Goal: Task Accomplishment & Management: Manage account settings

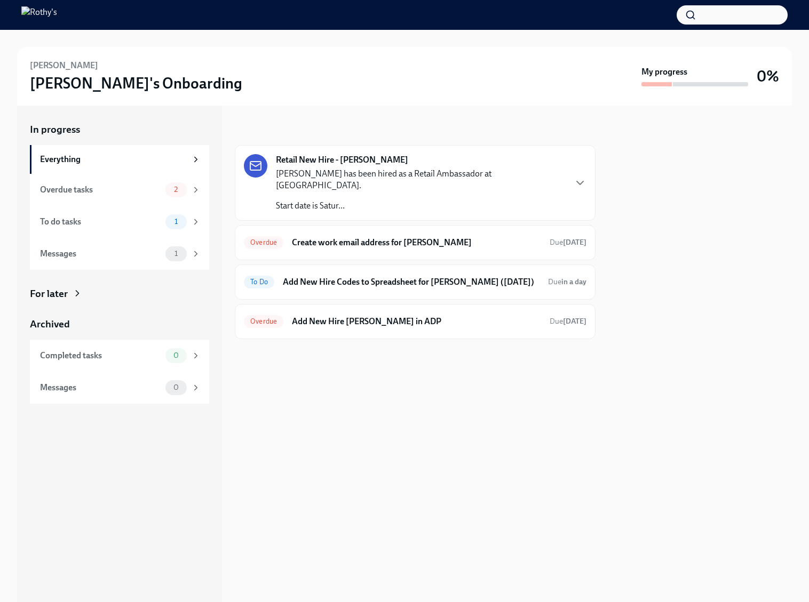
click at [400, 171] on p "Kai Borrelli has been hired as a Retail Ambassador at Greenwich Ave Store - CT." at bounding box center [420, 179] width 289 height 23
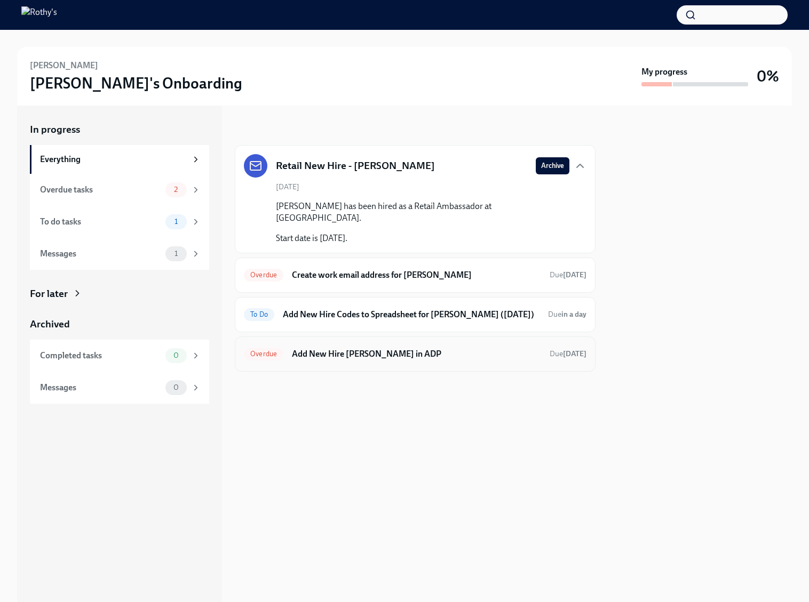
click at [392, 348] on h6 "Add New Hire Kai Borrelli in ADP" at bounding box center [416, 354] width 249 height 12
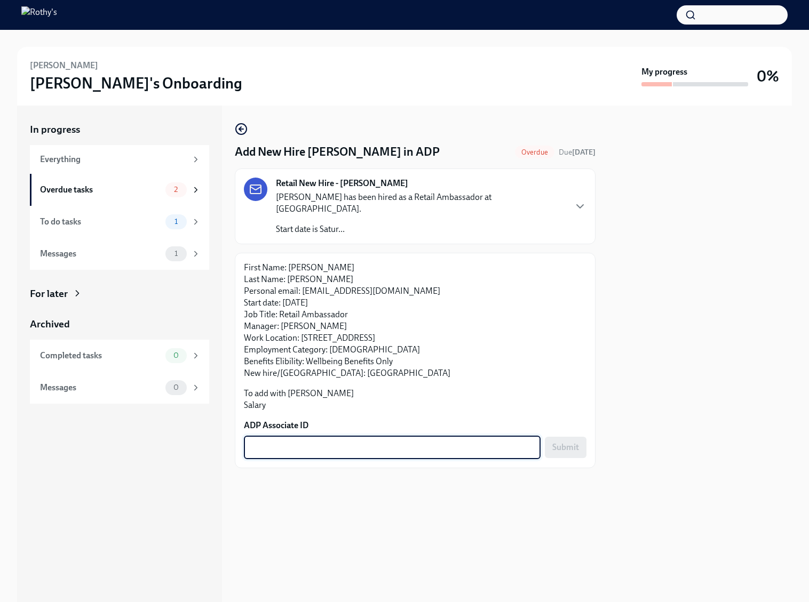
click at [330, 441] on textarea "ADP Associate ID" at bounding box center [392, 447] width 284 height 13
paste textarea "7TDCRWZOT"
type textarea "7TDCRWZOT"
click at [545, 437] on button "Submit" at bounding box center [566, 447] width 42 height 21
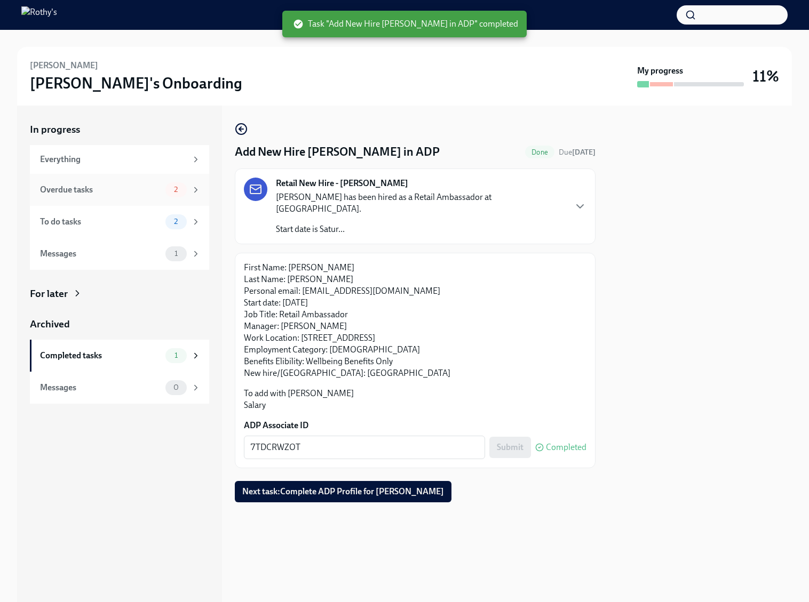
click at [135, 189] on div "Overdue tasks" at bounding box center [100, 190] width 121 height 12
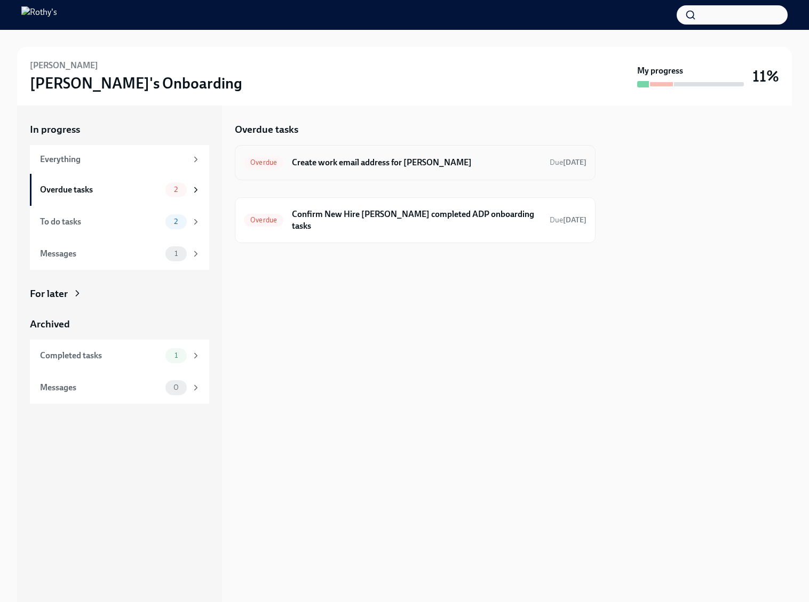
click at [330, 154] on div "Overdue Create work email address for Kai Borrelli Due 10 days ago" at bounding box center [415, 162] width 343 height 17
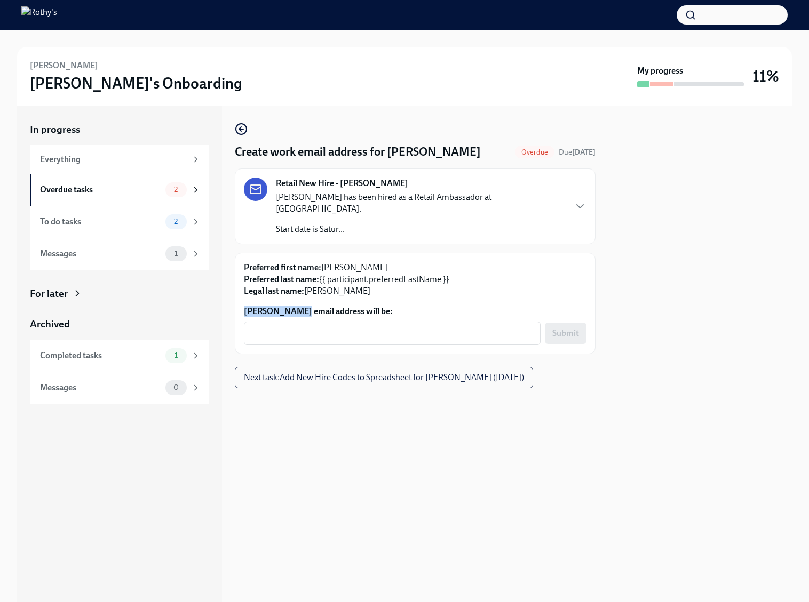
drag, startPoint x: 287, startPoint y: 298, endPoint x: 244, endPoint y: 298, distance: 42.2
click at [244, 306] on label "Kai Borrelli's email address will be:" at bounding box center [415, 312] width 343 height 12
copy label "Kai Borrelli'"
click at [281, 327] on textarea "Kai Borrelli's email address will be:" at bounding box center [392, 333] width 284 height 13
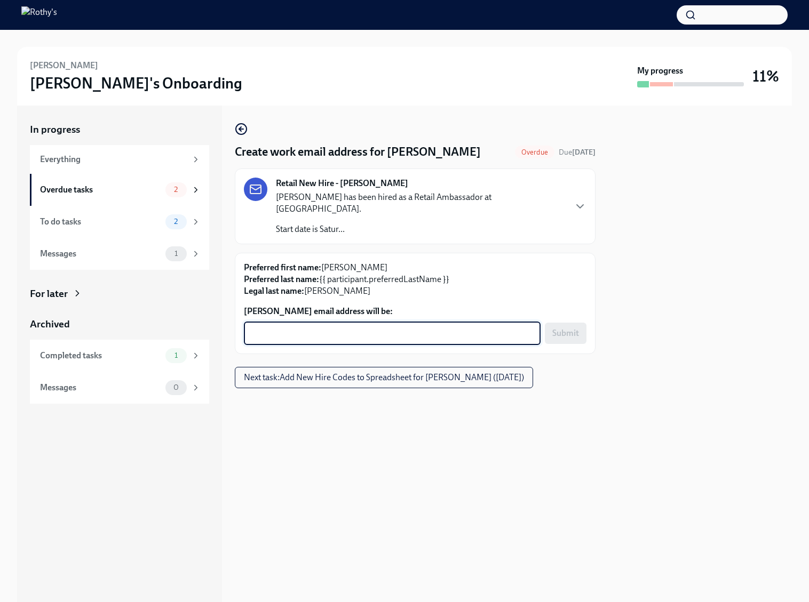
paste textarea "Kai Borrelli'"
click at [265, 327] on textarea "Kai Borrelli'" at bounding box center [392, 333] width 284 height 13
click at [320, 327] on textarea "KaiBorrelli'" at bounding box center [392, 333] width 284 height 13
type textarea "KaiBorrelli@rothys.com"
click at [569, 328] on span "Submit" at bounding box center [565, 333] width 27 height 11
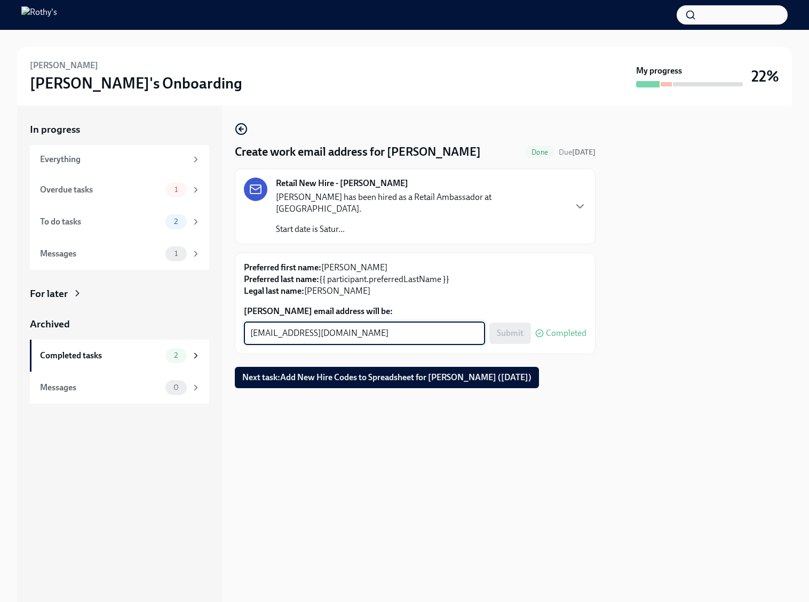
click at [369, 327] on textarea "KaiBorrelli@rothys.com" at bounding box center [364, 333] width 228 height 13
click at [492, 372] on span "Next task : Add New Hire Codes to Spreadsheet for Kai Borrelli (09/20/2025)" at bounding box center [386, 377] width 289 height 11
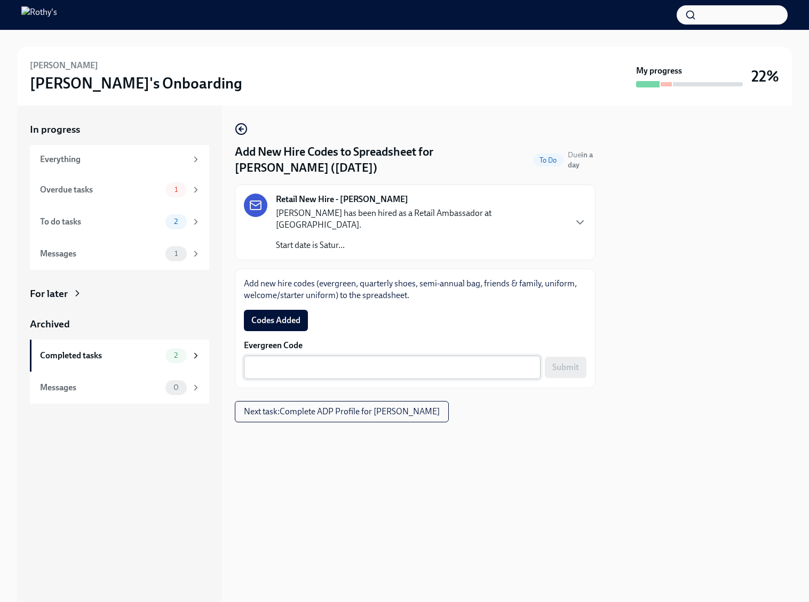
click at [476, 361] on textarea "Evergreen Code" at bounding box center [392, 367] width 284 height 13
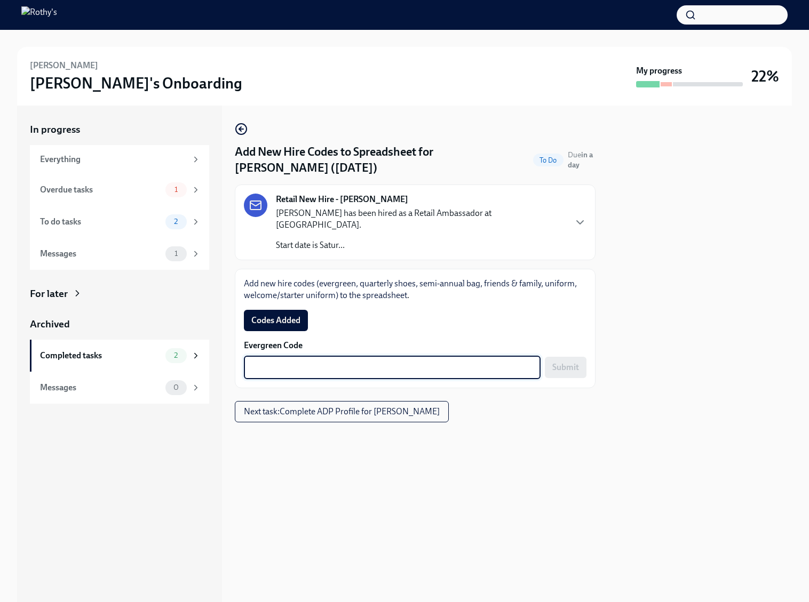
paste textarea "E-FF-7F7GJG"
type textarea "E-FF-7F7GJG"
click at [571, 362] on span "Submit" at bounding box center [565, 367] width 27 height 11
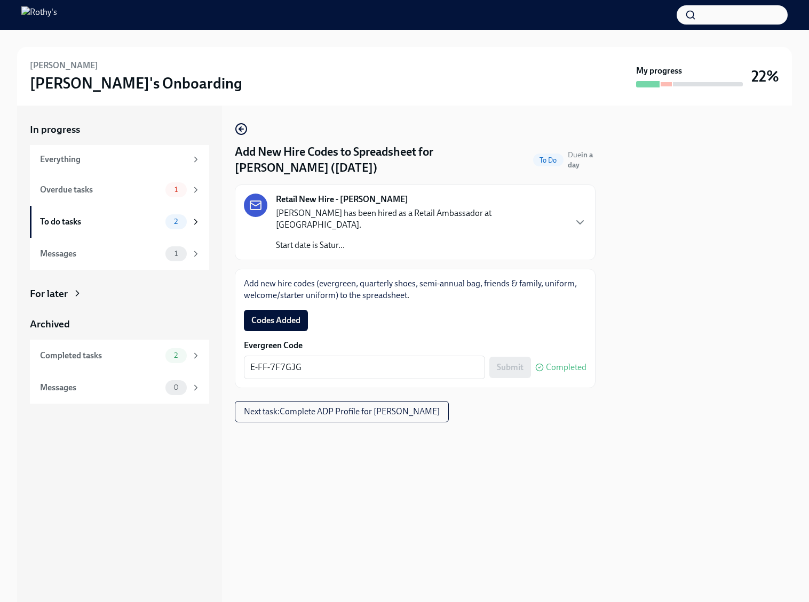
click at [279, 315] on span "Codes Added" at bounding box center [275, 320] width 49 height 11
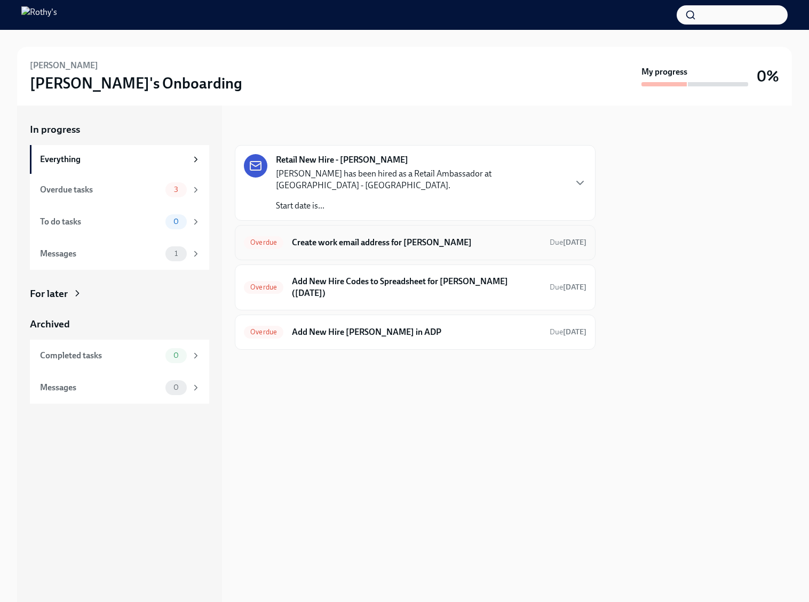
click at [408, 239] on h6 "Create work email address for [PERSON_NAME]" at bounding box center [416, 243] width 249 height 12
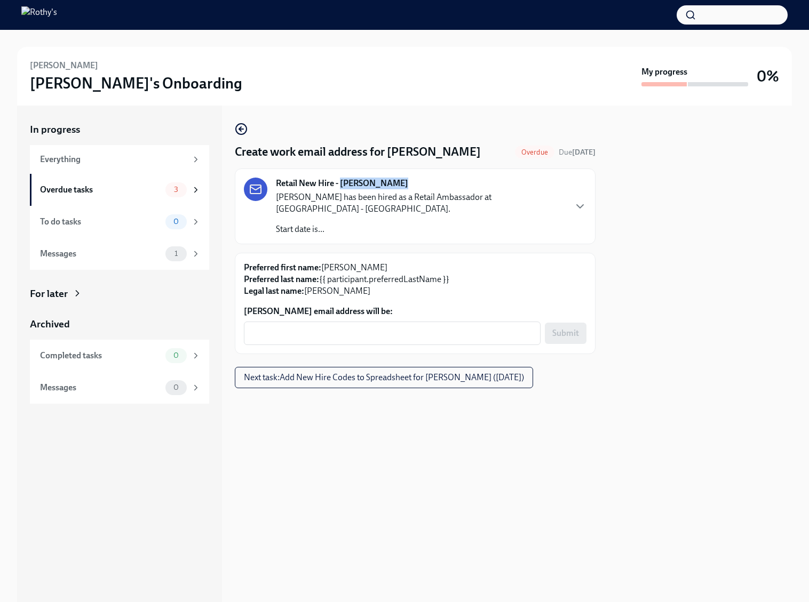
drag, startPoint x: 396, startPoint y: 183, endPoint x: 342, endPoint y: 183, distance: 54.4
click at [342, 183] on div "Retail New Hire - [PERSON_NAME] [PERSON_NAME] has been hired as a Retail Ambass…" at bounding box center [420, 207] width 289 height 58
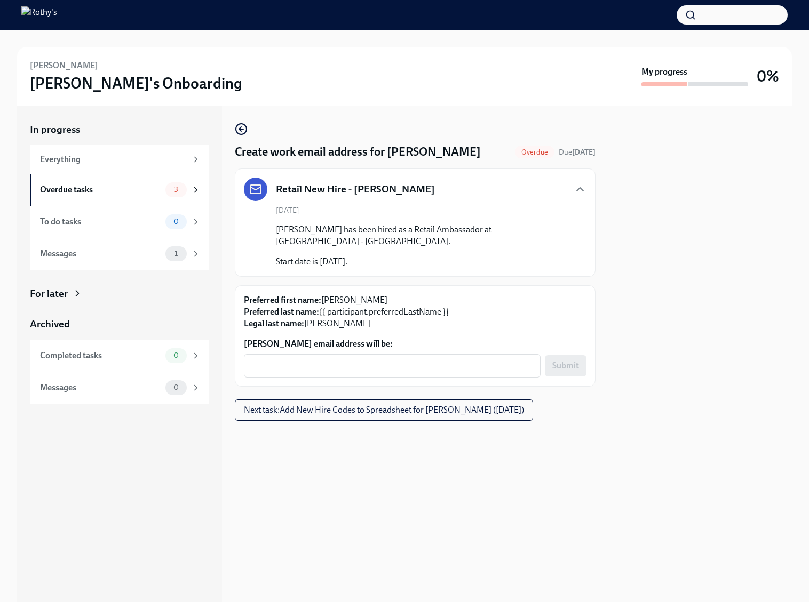
copy strong "[PERSON_NAME]"
click at [322, 368] on textarea "Claire Menzia's email address will be:" at bounding box center [392, 366] width 284 height 13
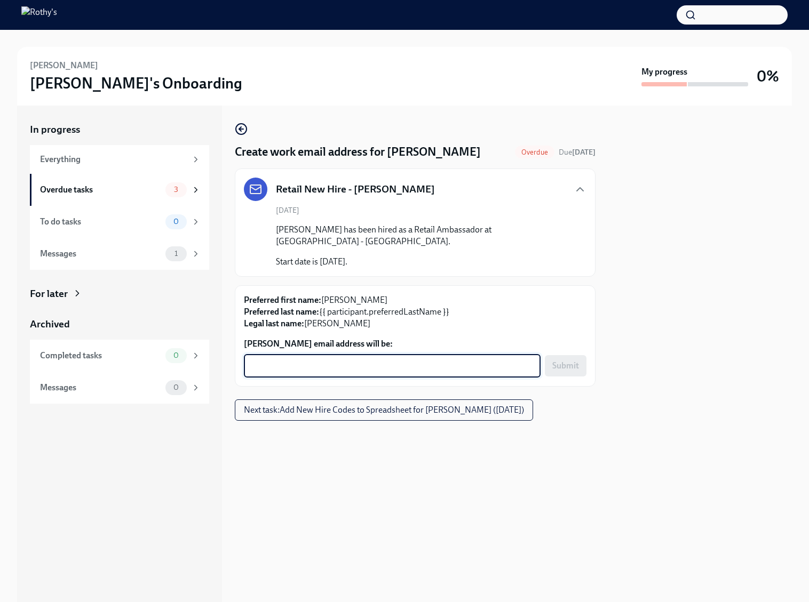
paste textarea "001302"
drag, startPoint x: 292, startPoint y: 369, endPoint x: 231, endPoint y: 367, distance: 61.4
click at [231, 367] on div "In progress Everything Overdue tasks 3 To do tasks 0 Messages 1 For later Archi…" at bounding box center [404, 354] width 775 height 497
type textarea "clairemenzia@rothys.com"
click at [577, 370] on span "Submit" at bounding box center [565, 366] width 27 height 11
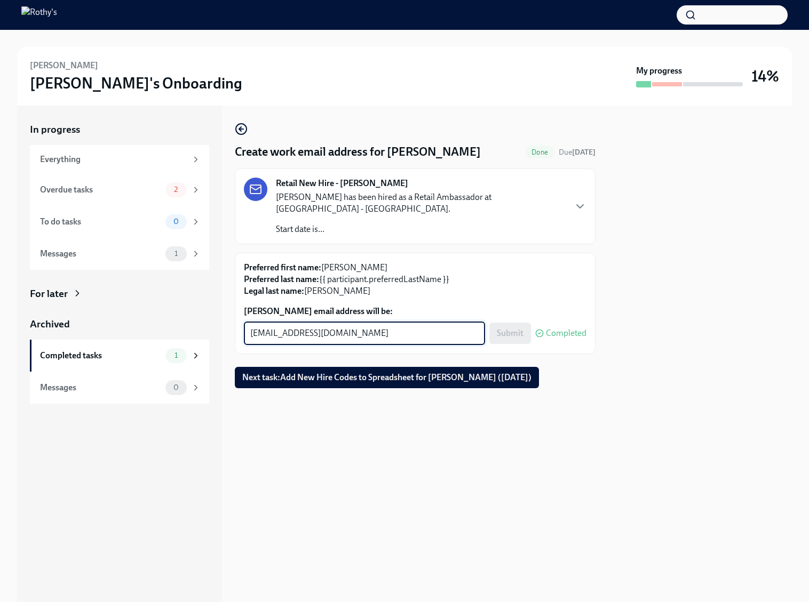
click at [432, 333] on textarea "clairemenzia@rothys.com" at bounding box center [364, 333] width 228 height 13
click at [512, 372] on span "Next task : Add New Hire Codes to Spreadsheet for Claire Menzia (09/15/2025)" at bounding box center [386, 377] width 289 height 11
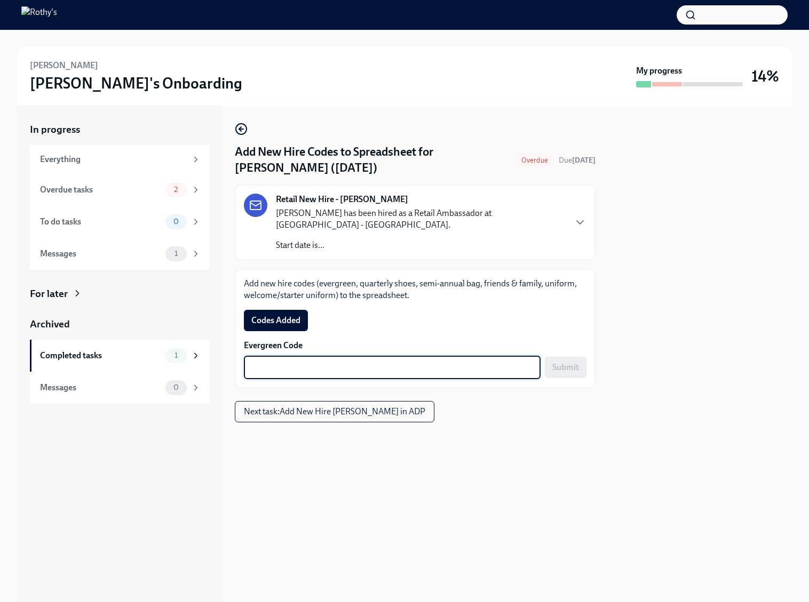
click at [386, 362] on textarea "Evergreen Code" at bounding box center [392, 367] width 284 height 13
paste textarea "E-FF-83ZFC4"
type textarea "E-FF-83ZFC4"
click at [574, 368] on span "Submit" at bounding box center [565, 367] width 27 height 11
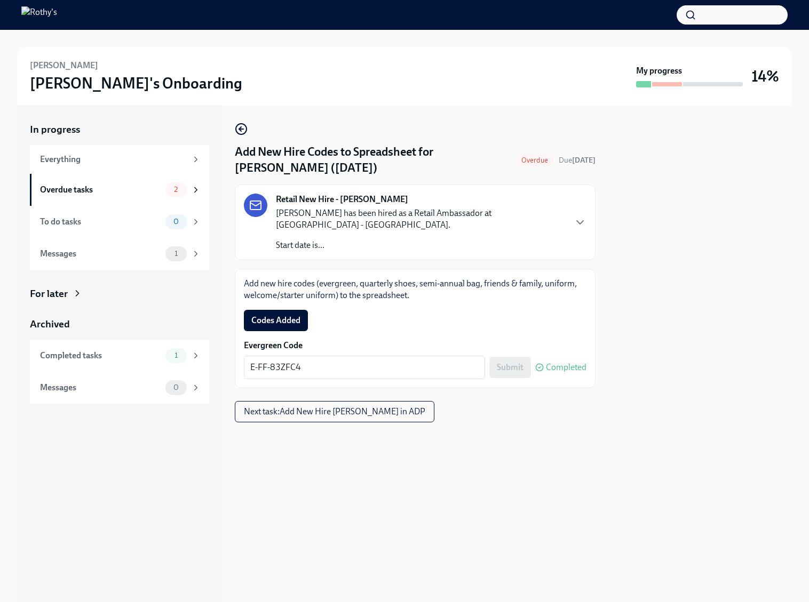
click at [350, 411] on span "Next task : Add New Hire Claire Menzia in ADP" at bounding box center [334, 412] width 181 height 11
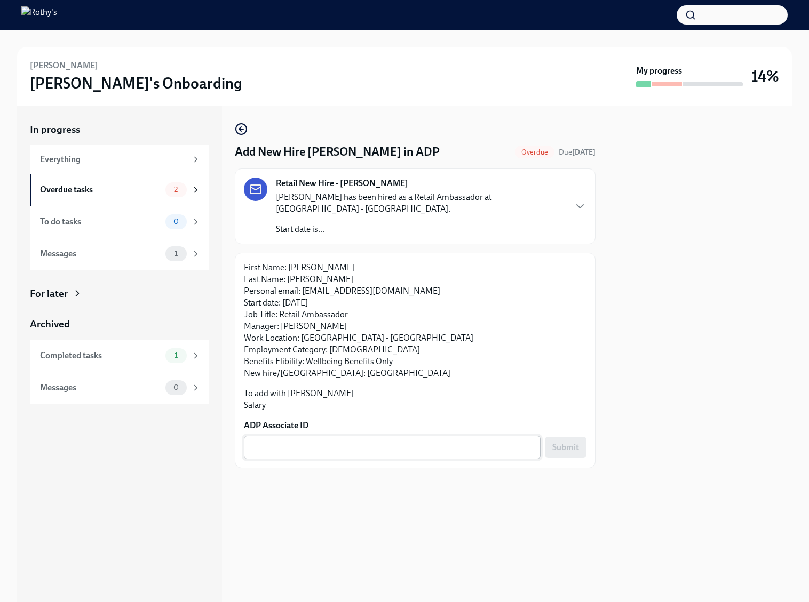
click at [331, 437] on div "x ​" at bounding box center [392, 447] width 297 height 23
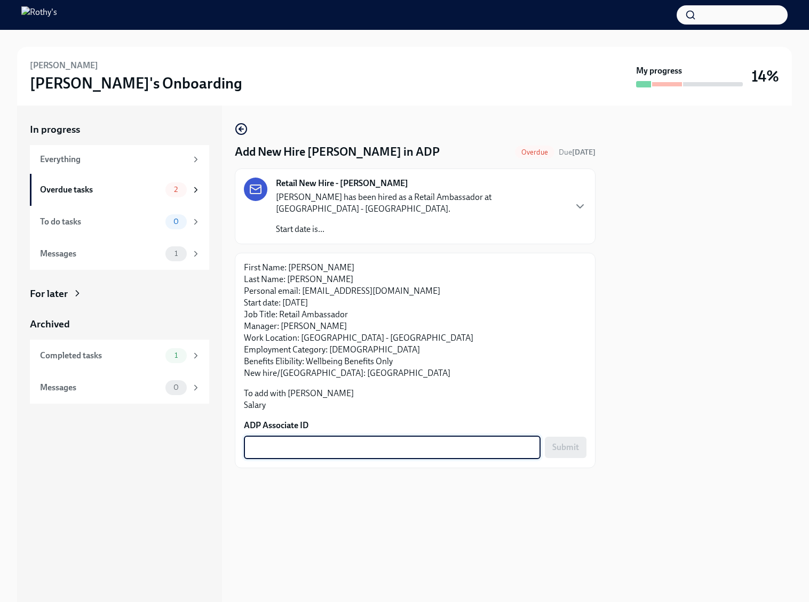
paste textarea "XLU6YHEFT"
type textarea "XLU6YHEFT"
click at [562, 451] on span "Submit" at bounding box center [565, 447] width 27 height 11
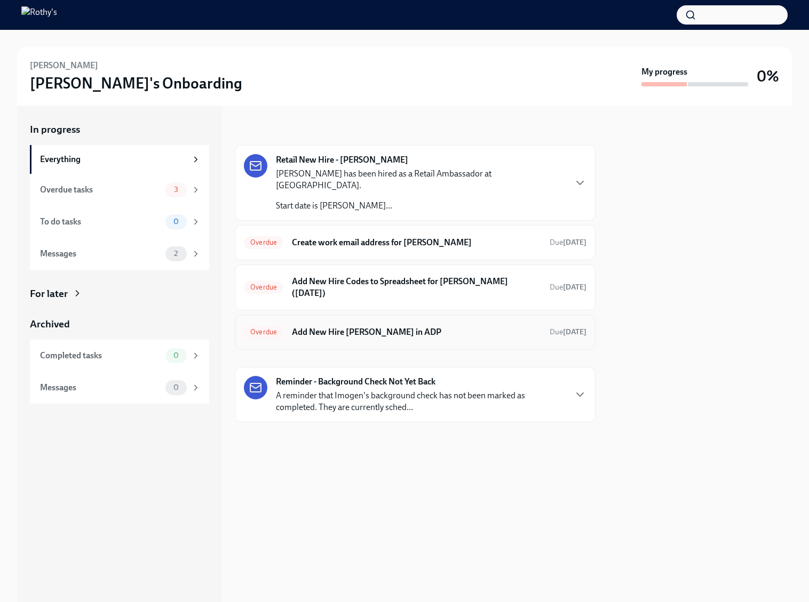
click at [343, 335] on h6 "Add New Hire Imogen Smith in ADP" at bounding box center [416, 333] width 249 height 12
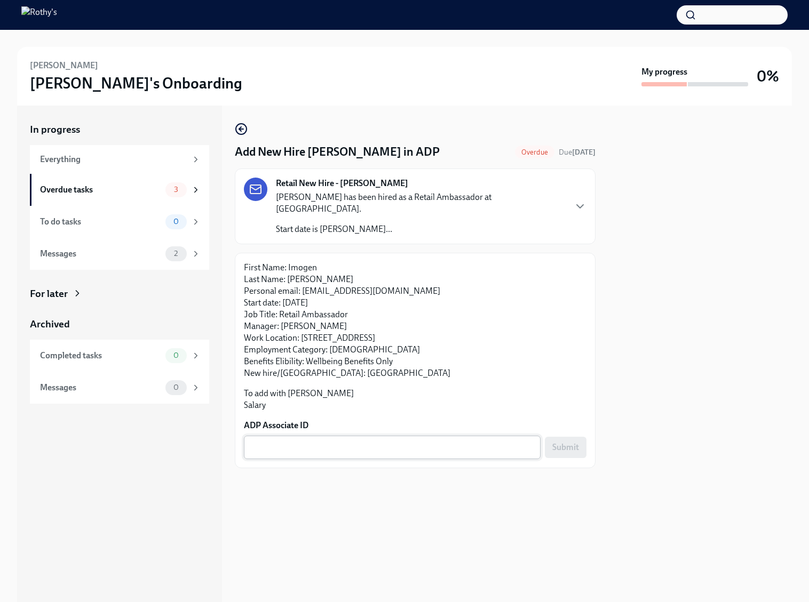
click at [344, 442] on textarea "ADP Associate ID" at bounding box center [392, 447] width 284 height 13
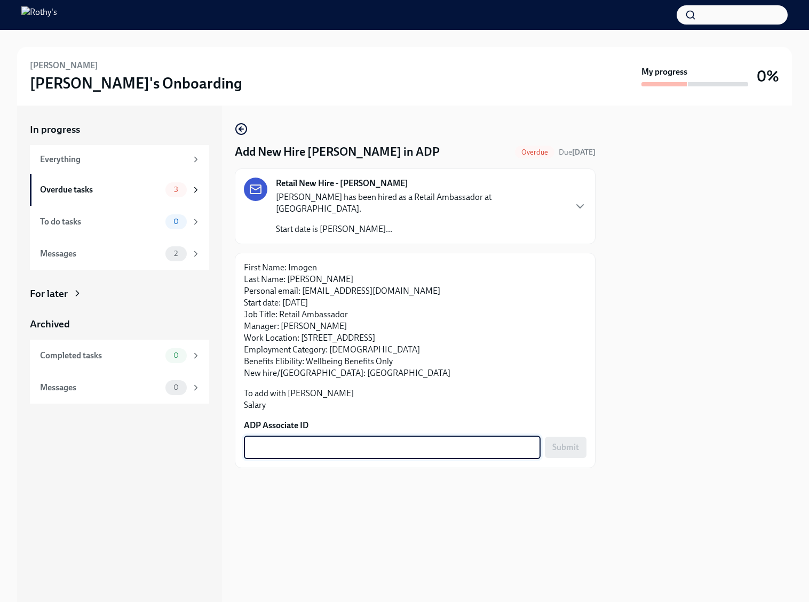
paste textarea "XP8JBJZNZ"
type textarea "XP8JBJZNZ"
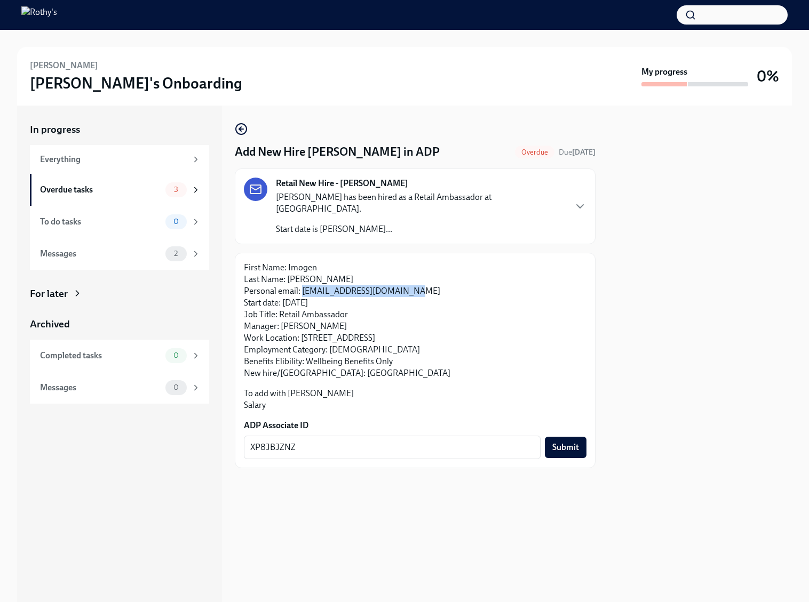
drag, startPoint x: 302, startPoint y: 292, endPoint x: 409, endPoint y: 295, distance: 106.8
click at [409, 295] on p "First Name: Imogen Last Name: Smith Personal email: imogenkingsmith@gmail.com S…" at bounding box center [415, 320] width 343 height 117
copy p "imogenkingsmith@gmail.com"
click at [575, 450] on span "Submit" at bounding box center [565, 447] width 27 height 11
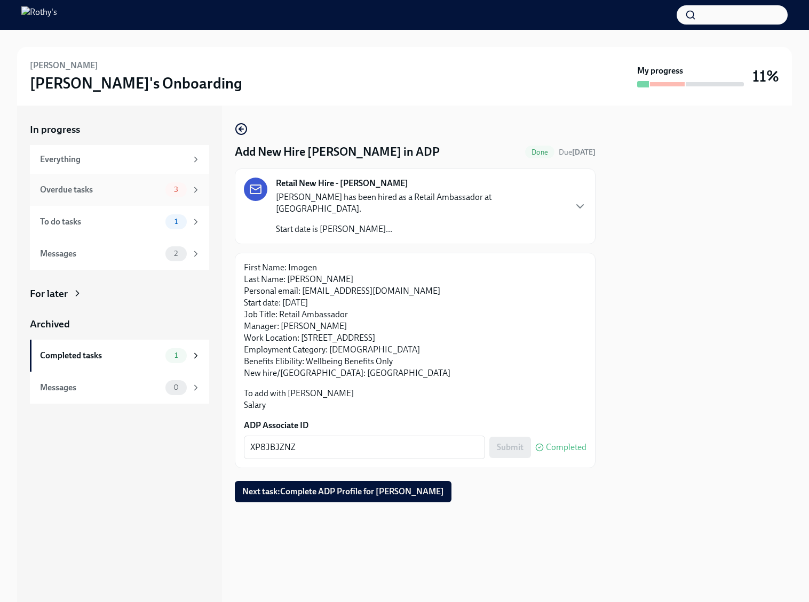
click at [147, 190] on div "Overdue tasks" at bounding box center [100, 190] width 121 height 12
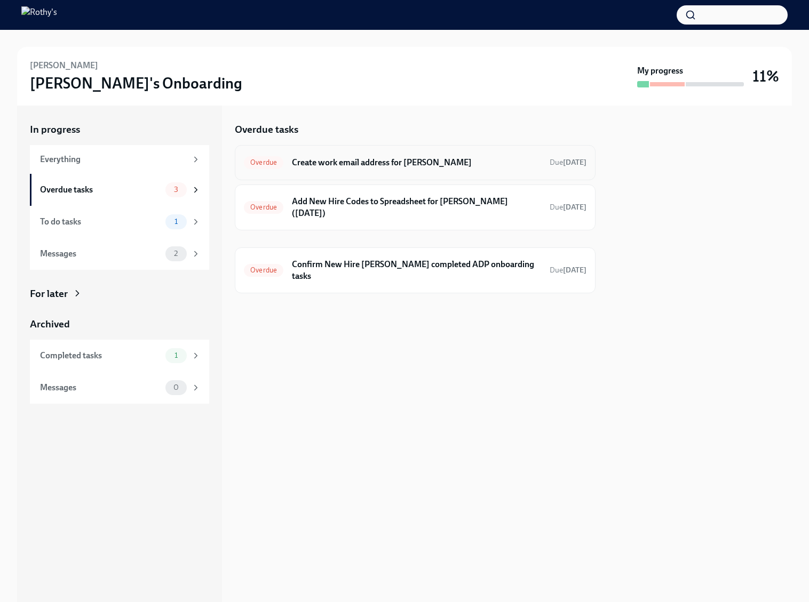
click at [370, 154] on div "Overdue Create work email address for Imogen Smith Due Aug 27th" at bounding box center [415, 162] width 343 height 17
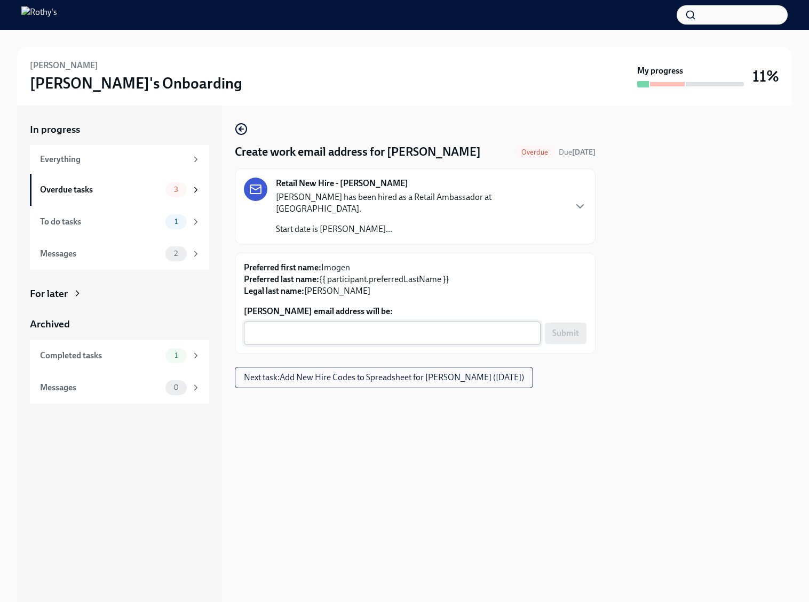
click at [340, 329] on textarea "Imogen Smith's email address will be:" at bounding box center [392, 333] width 284 height 13
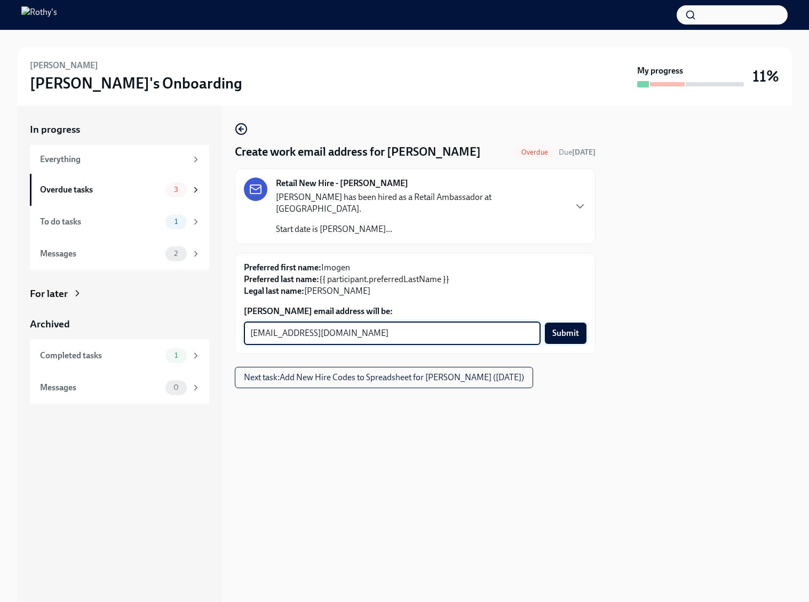
type textarea "imogensmith@rothys.com"
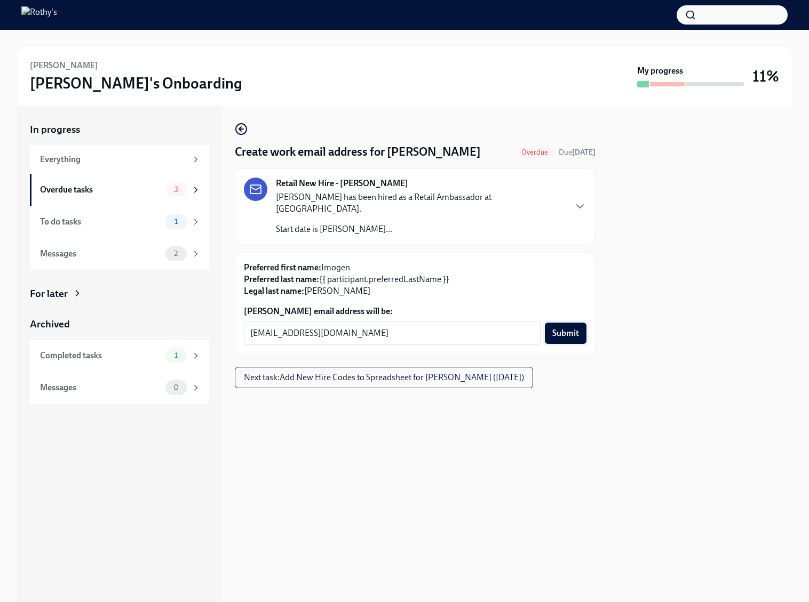
click at [572, 336] on span "Submit" at bounding box center [565, 333] width 27 height 11
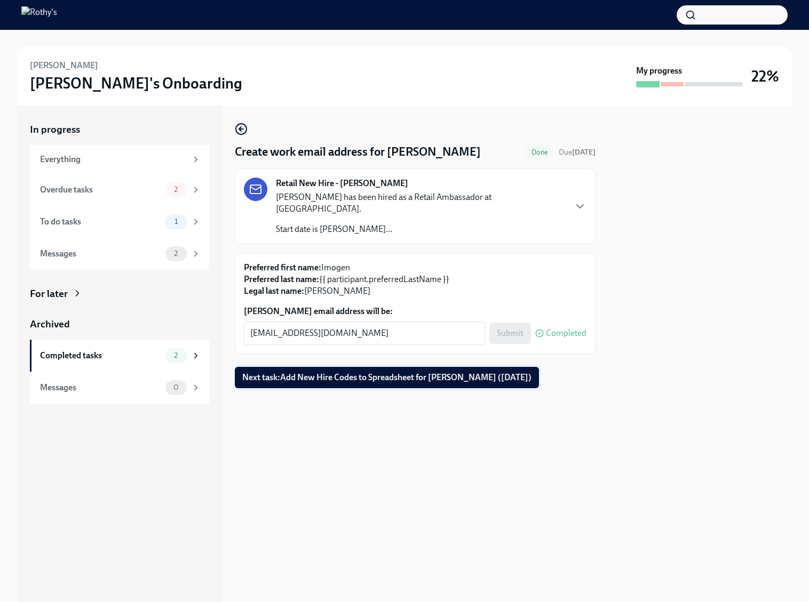
click at [401, 379] on span "Next task : Add New Hire Codes to Spreadsheet for Imogen Smith (09/15/2025)" at bounding box center [386, 377] width 289 height 11
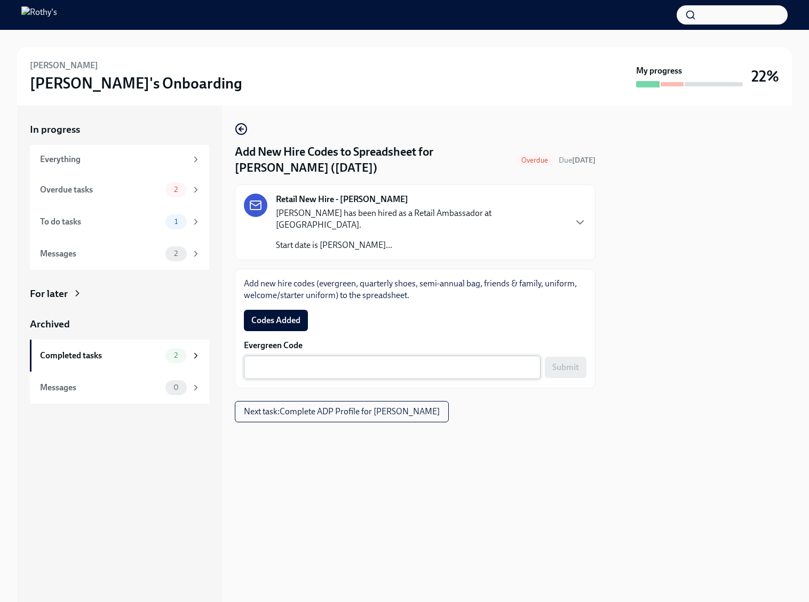
click at [374, 357] on div "x ​" at bounding box center [392, 367] width 297 height 23
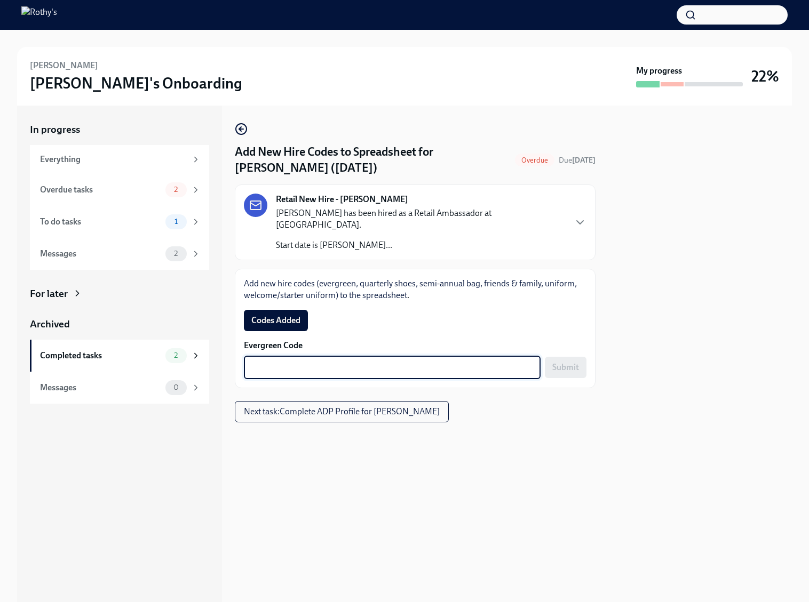
paste textarea "E-FF-8S2Z7P"
type textarea "E-FF-8S2Z7P"
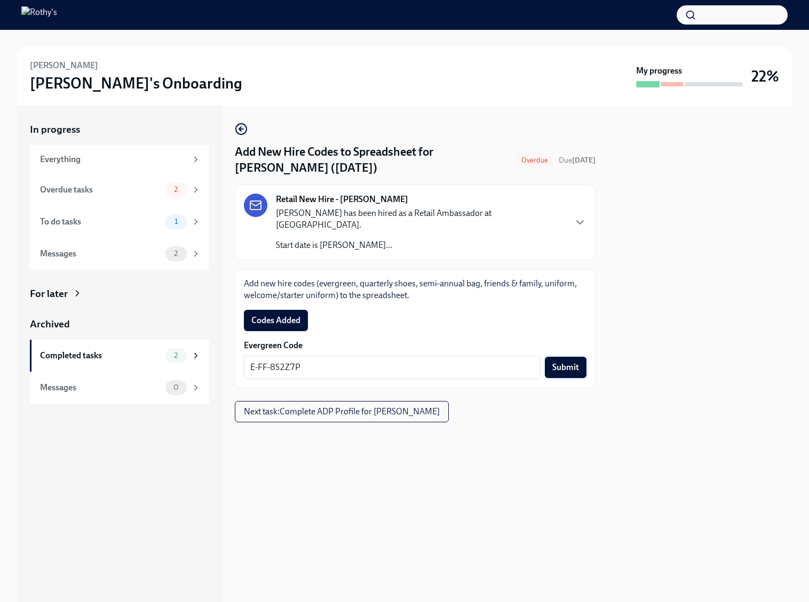
click at [560, 369] on span "Submit" at bounding box center [565, 367] width 27 height 11
click at [272, 318] on span "Codes Added" at bounding box center [275, 320] width 49 height 11
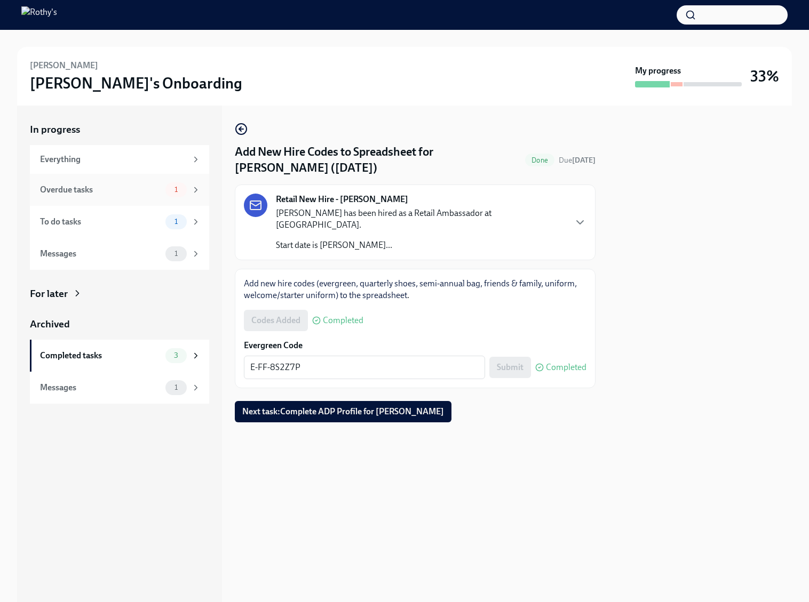
click at [128, 186] on div "Overdue tasks" at bounding box center [100, 190] width 121 height 12
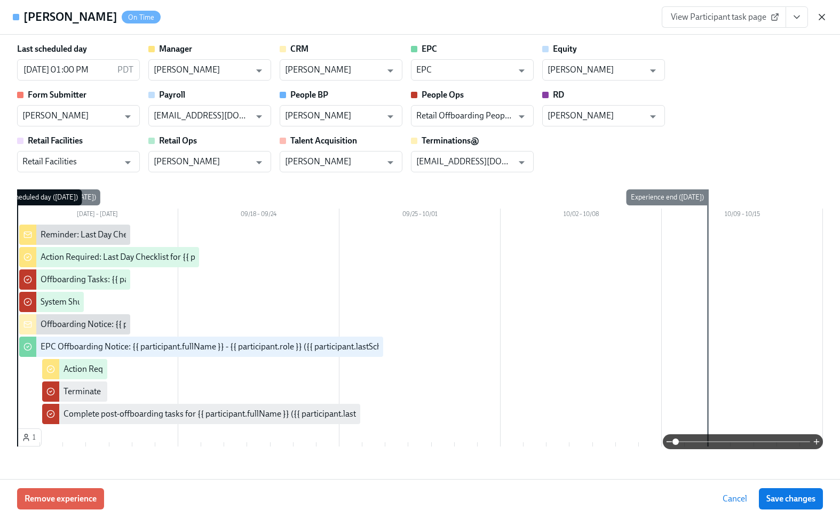
click at [818, 20] on icon "button" at bounding box center [821, 17] width 11 height 11
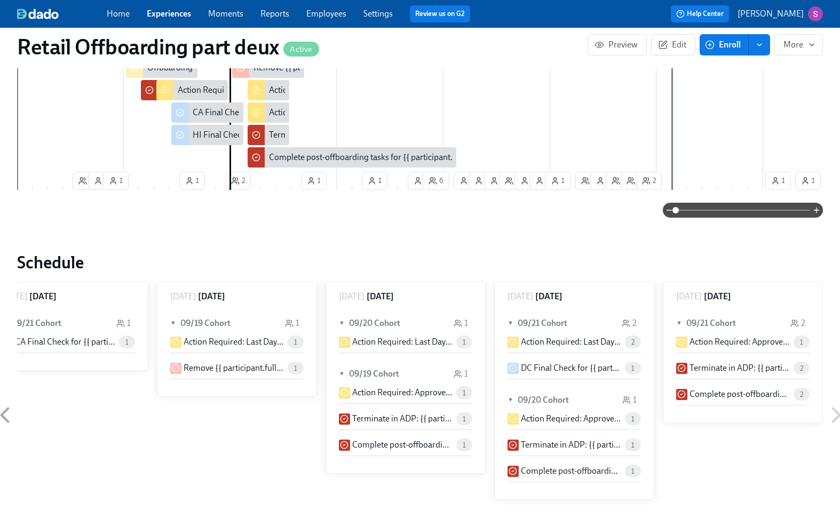
click at [178, 15] on link "Experiences" at bounding box center [169, 14] width 44 height 10
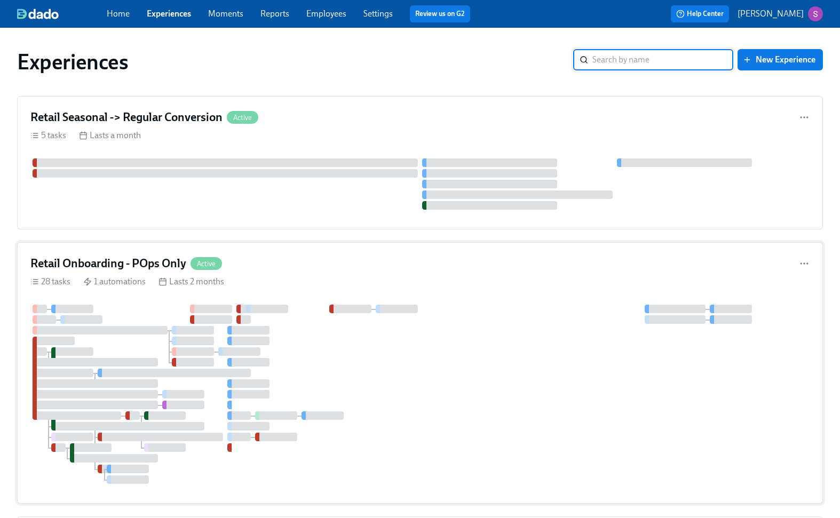
click at [161, 263] on h4 "Retail Onboarding - POps Only" at bounding box center [108, 264] width 156 height 16
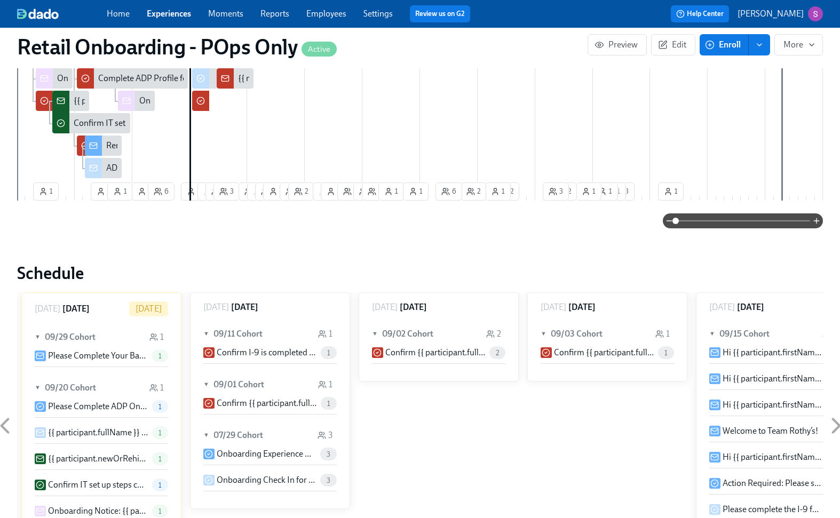
scroll to position [663, 0]
click at [335, 17] on link "Employees" at bounding box center [326, 14] width 40 height 10
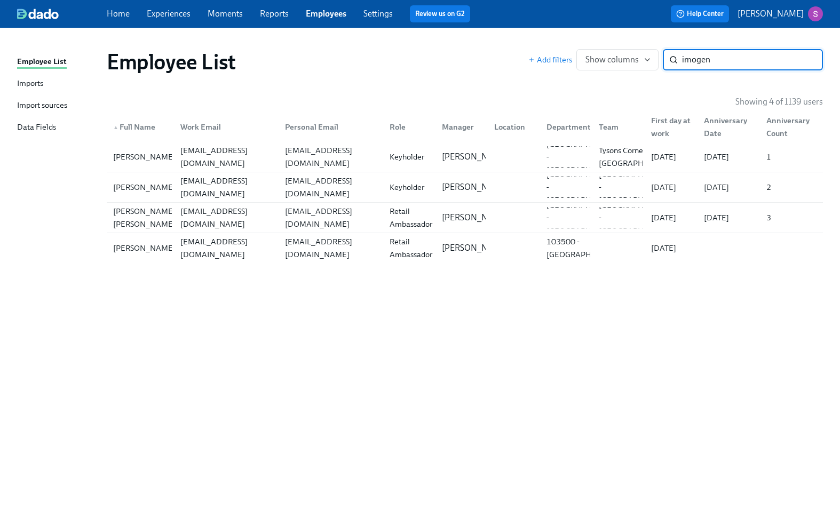
type input "imogen"
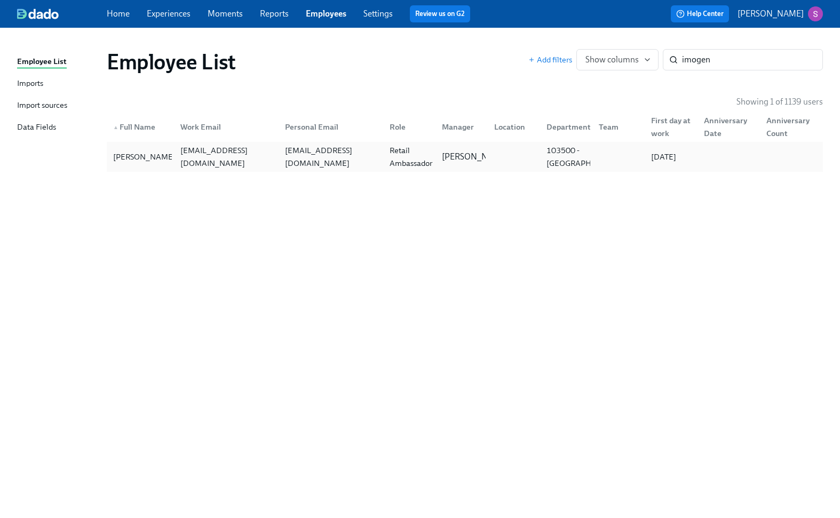
click at [388, 166] on div "Retail Ambassador" at bounding box center [410, 157] width 51 height 26
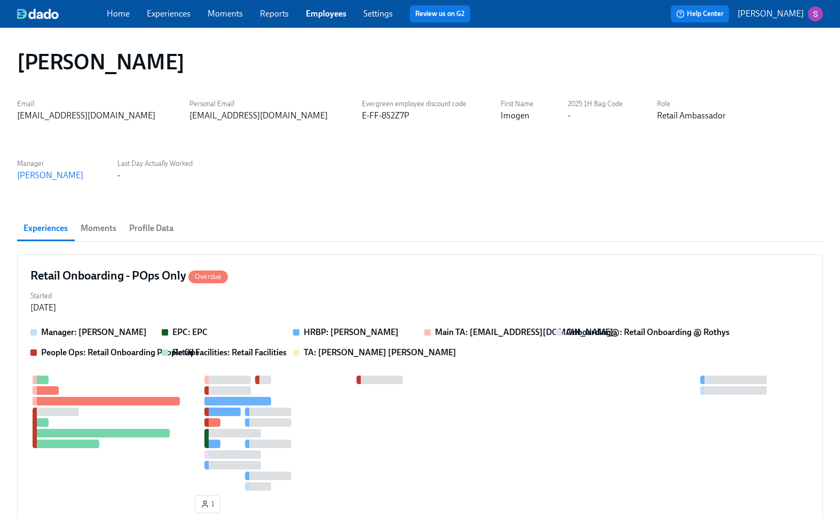
click at [157, 229] on span "Profile Data" at bounding box center [151, 228] width 44 height 15
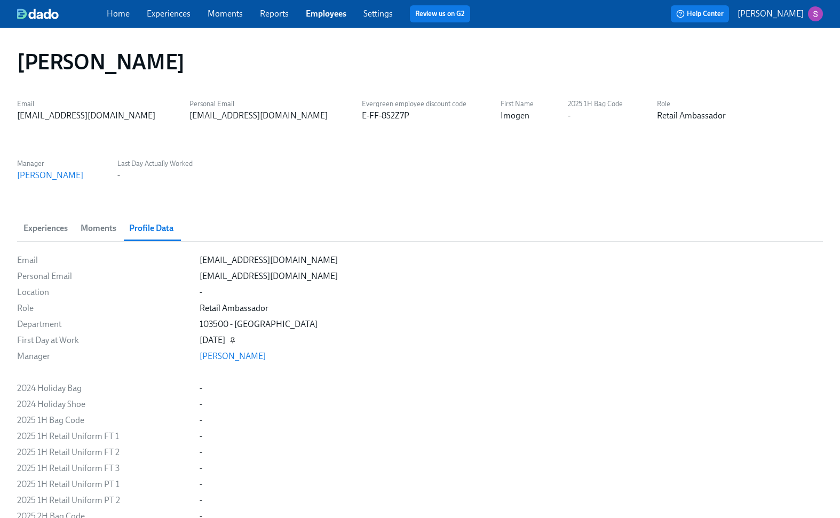
click at [236, 340] on icon "button" at bounding box center [232, 340] width 6 height 6
click at [218, 339] on div "[DATE]" at bounding box center [213, 341] width 26 height 12
click at [225, 341] on div "[DATE]" at bounding box center [213, 341] width 26 height 12
click at [236, 341] on icon "button" at bounding box center [232, 340] width 6 height 6
click at [100, 233] on span "Moments" at bounding box center [99, 228] width 36 height 15
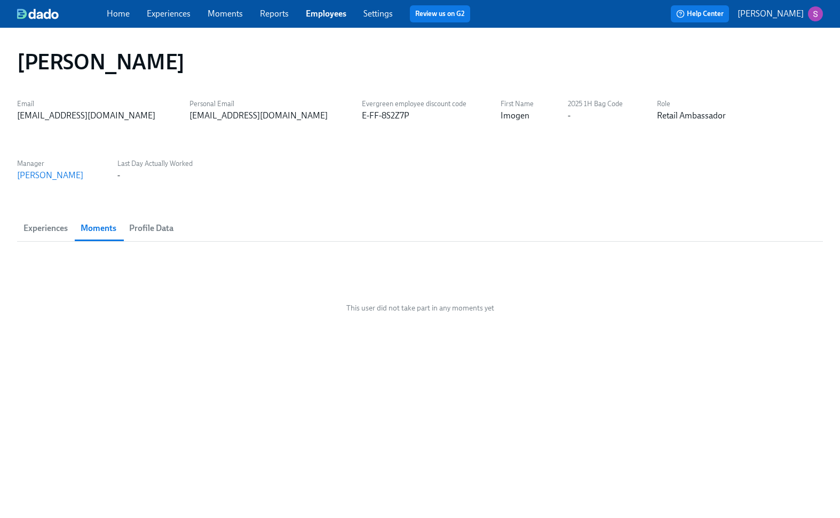
click at [46, 216] on button "Experiences" at bounding box center [45, 229] width 57 height 26
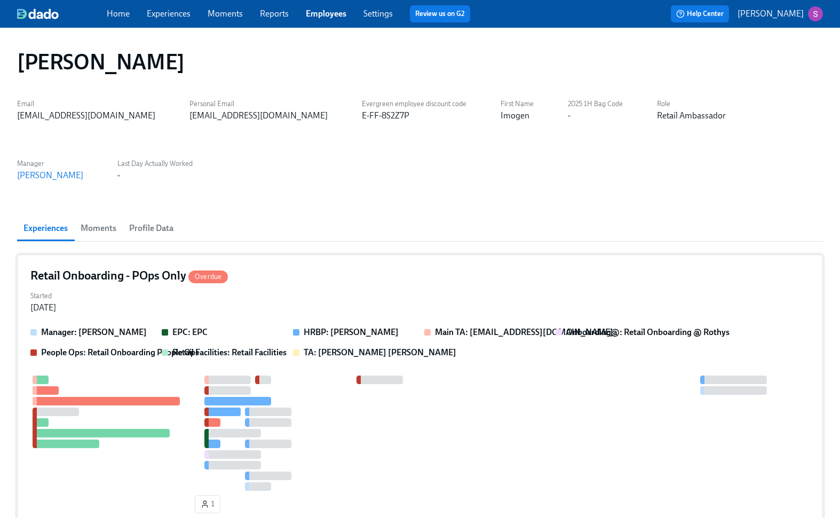
click at [360, 288] on div "Started [DATE]" at bounding box center [419, 301] width 779 height 26
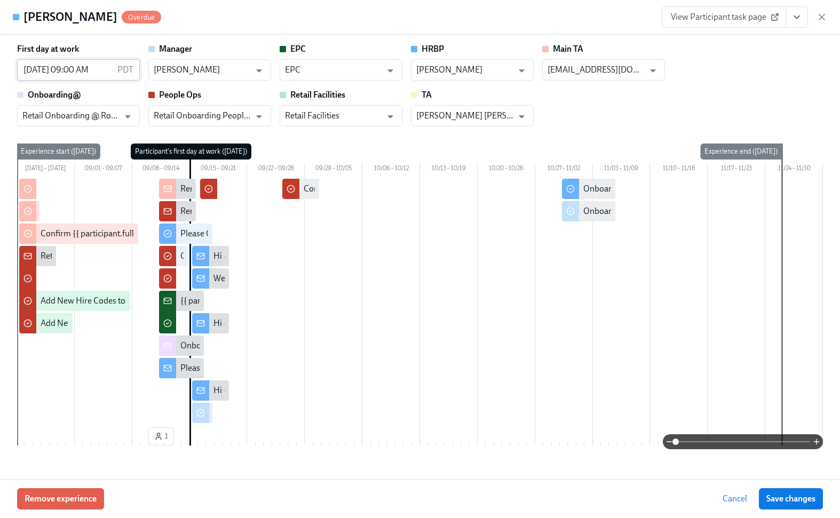
click at [52, 66] on input "09/15/2025 09:00 AM" at bounding box center [65, 69] width 96 height 21
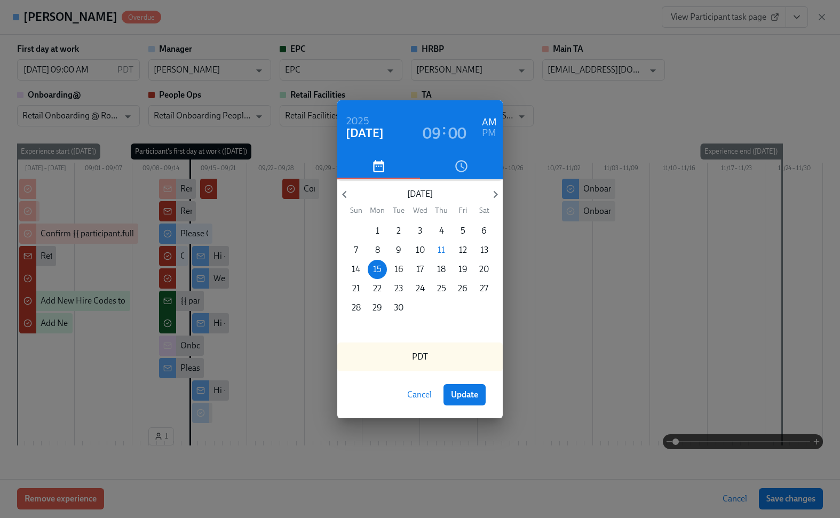
click at [400, 268] on p "16" at bounding box center [398, 270] width 9 height 12
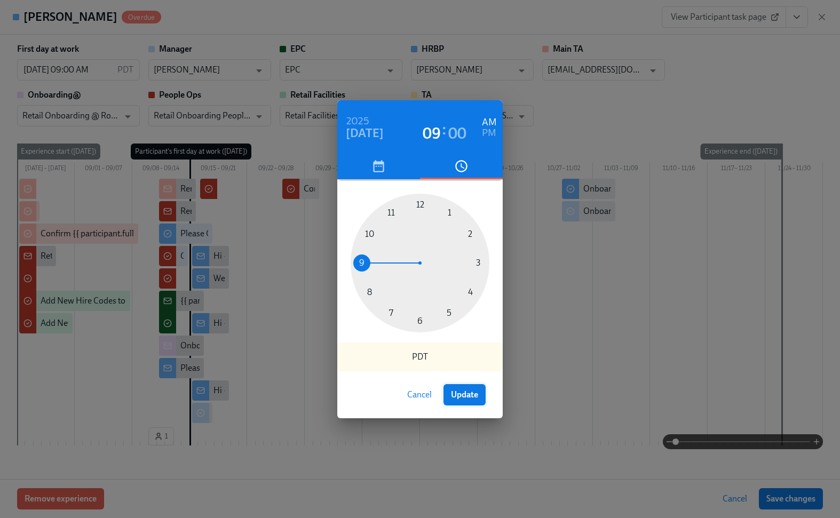
click at [475, 398] on span "Update" at bounding box center [464, 395] width 27 height 11
type input "[DATE] 09:00 AM"
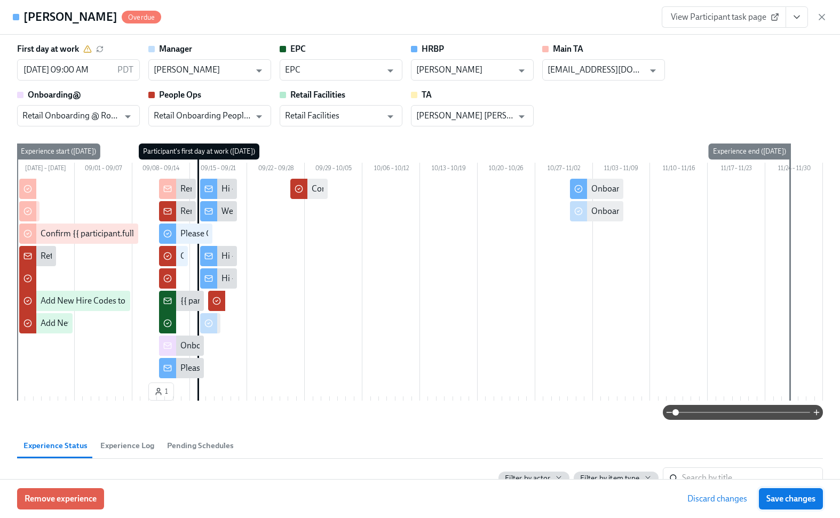
click at [797, 497] on span "Save changes" at bounding box center [790, 499] width 49 height 11
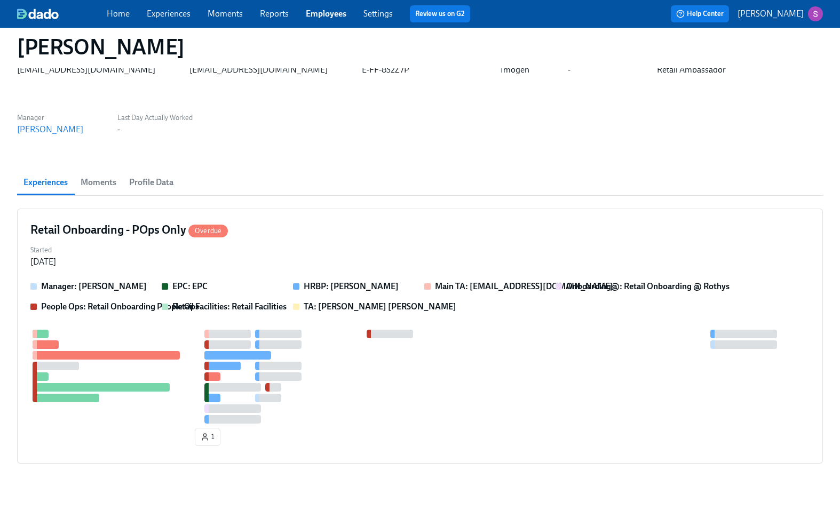
scroll to position [64, 0]
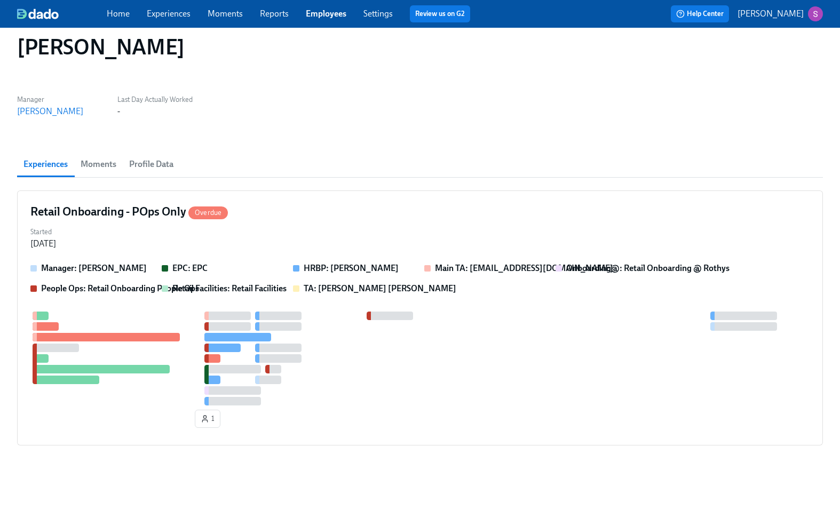
click at [115, 166] on span "Moments" at bounding box center [99, 164] width 36 height 15
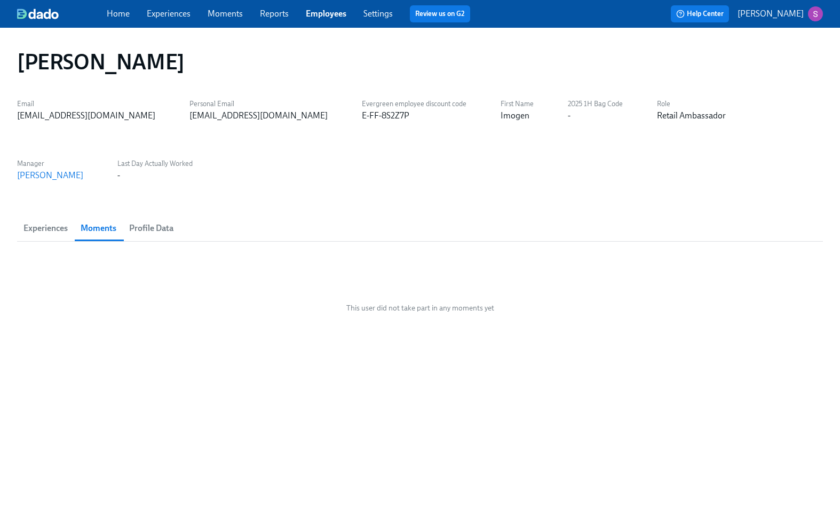
click at [61, 226] on span "Experiences" at bounding box center [45, 228] width 44 height 15
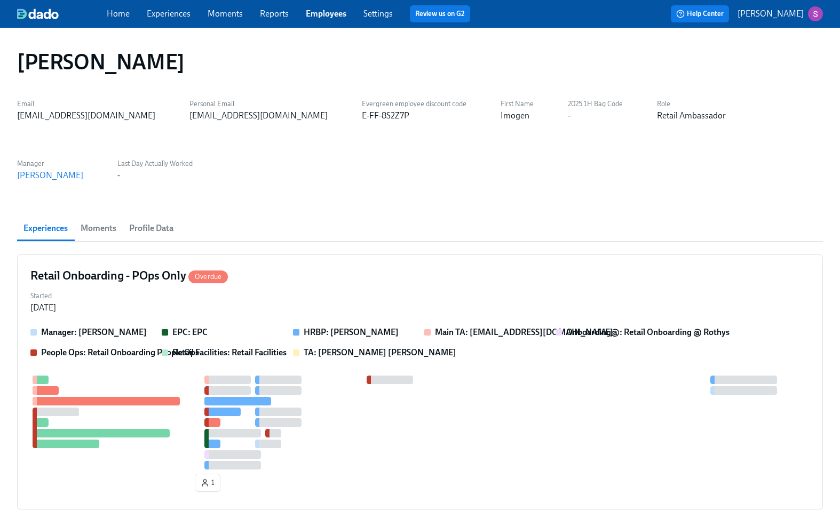
scroll to position [64, 0]
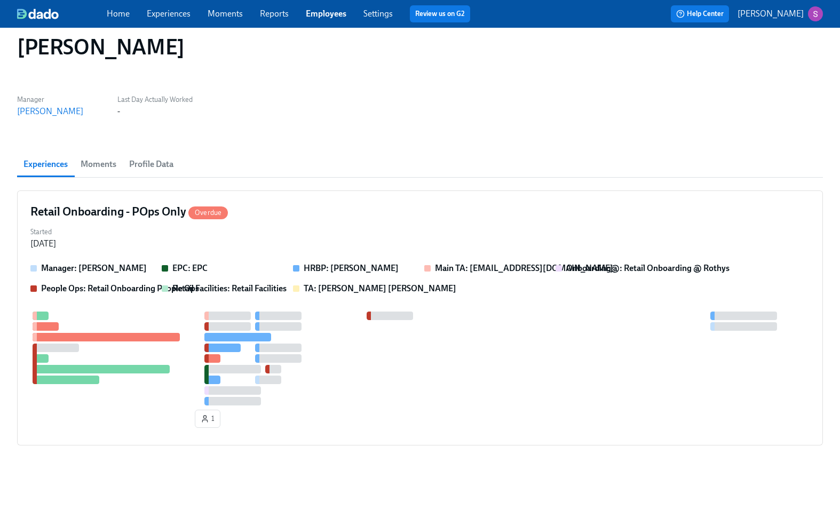
click at [165, 170] on span "Profile Data" at bounding box center [151, 164] width 44 height 15
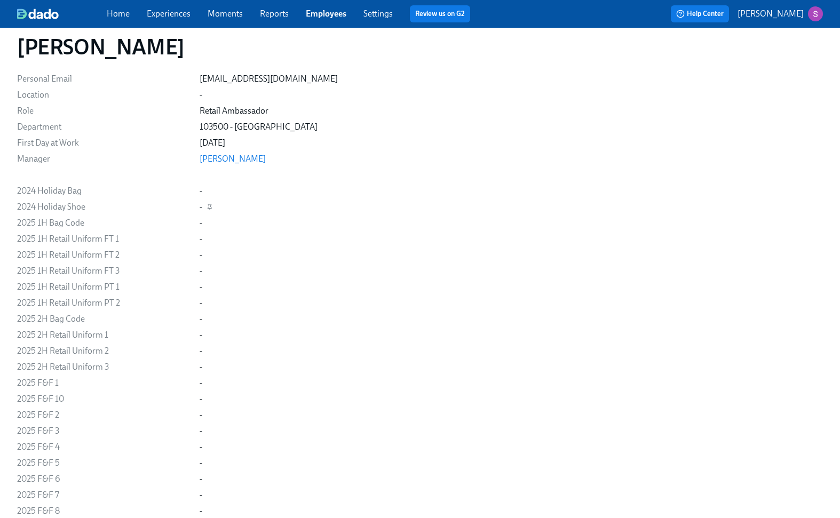
scroll to position [197, 0]
click at [225, 141] on div "[DATE]" at bounding box center [213, 144] width 26 height 12
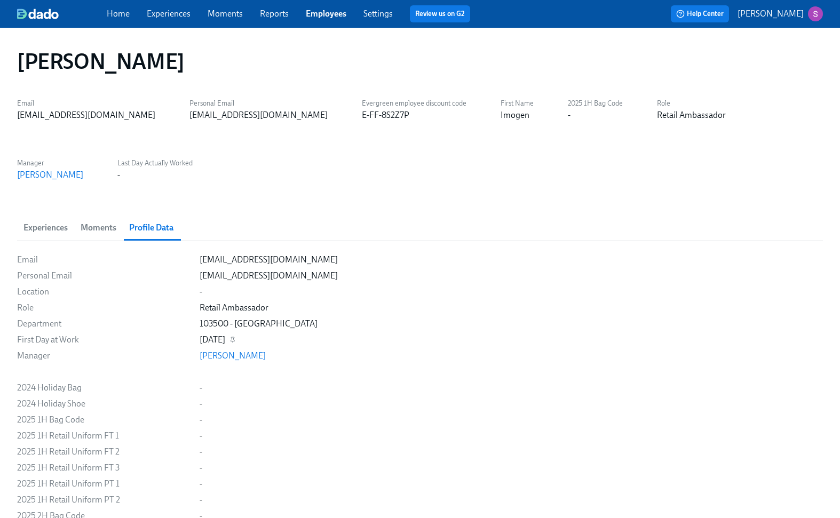
scroll to position [0, 0]
click at [57, 224] on span "Experiences" at bounding box center [45, 228] width 44 height 15
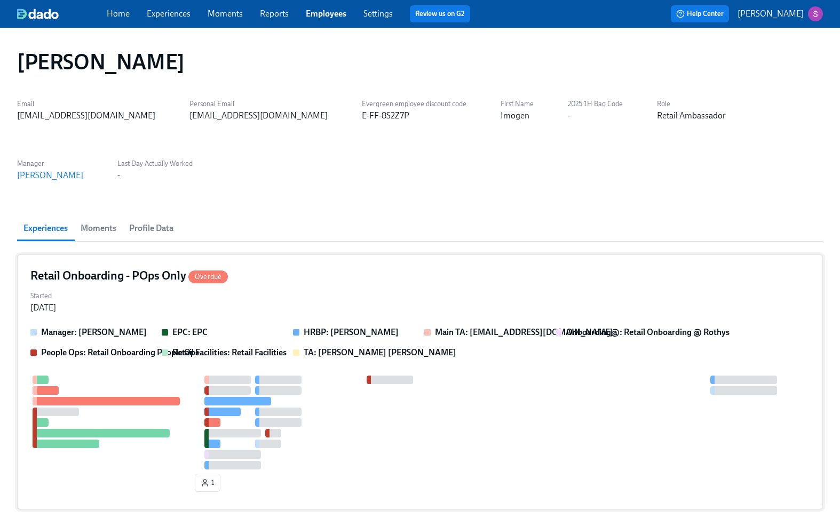
click at [121, 303] on div "Started [DATE]" at bounding box center [419, 301] width 779 height 26
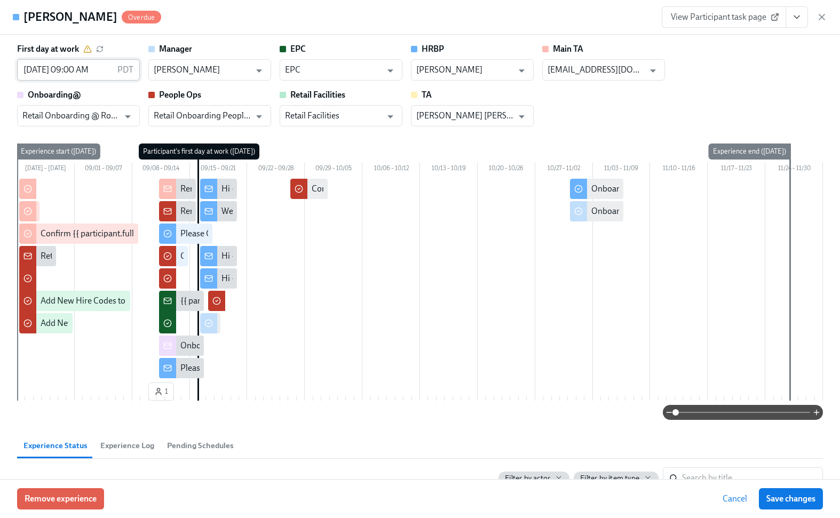
click at [90, 69] on input "[DATE] 09:00 AM" at bounding box center [65, 69] width 96 height 21
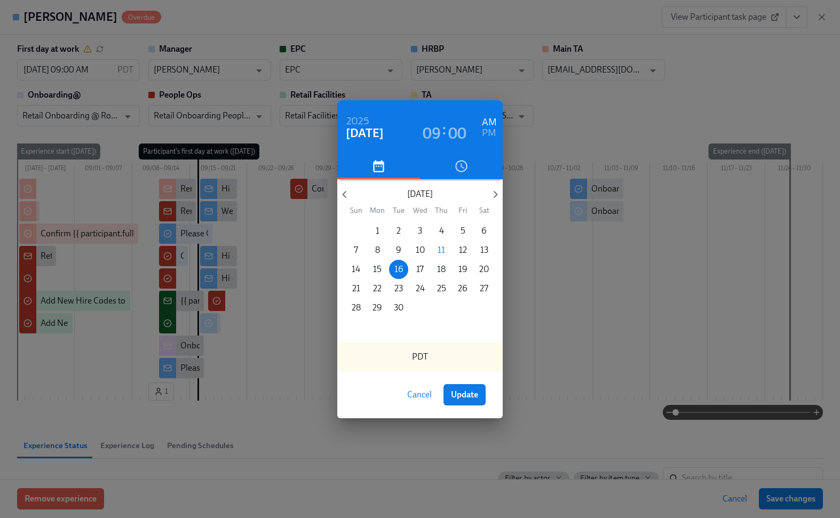
click at [416, 359] on div "PDT" at bounding box center [419, 357] width 165 height 29
click at [455, 164] on icon "button" at bounding box center [461, 166] width 14 height 14
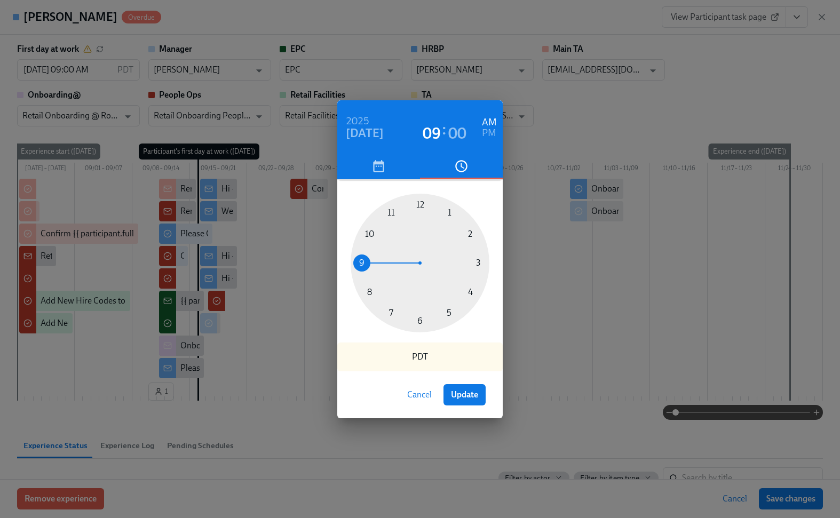
click at [382, 165] on icon "button" at bounding box center [378, 166] width 14 height 14
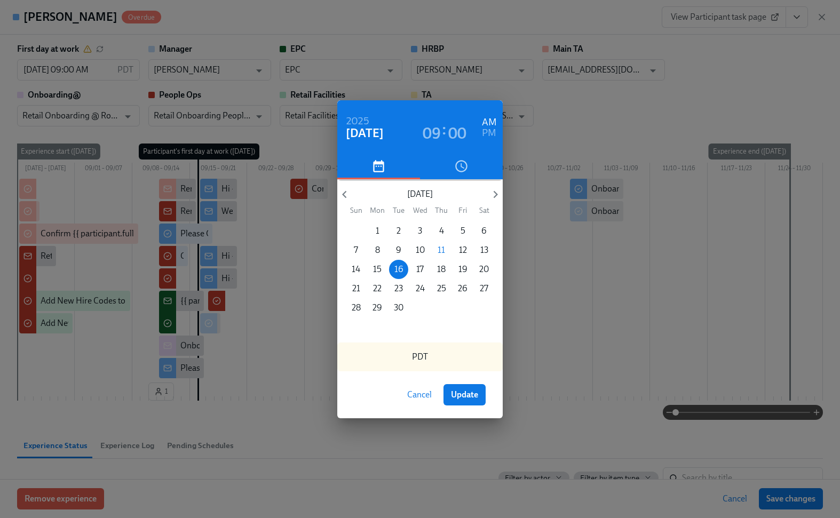
click at [461, 167] on icon "button" at bounding box center [461, 166] width 14 height 14
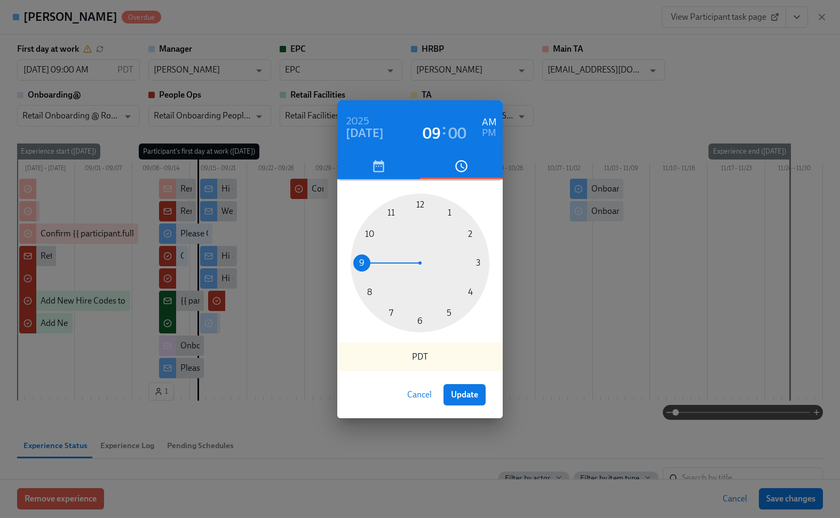
click at [431, 126] on h3 "09" at bounding box center [432, 133] width 18 height 19
click at [419, 319] on div at bounding box center [420, 263] width 139 height 139
click at [463, 395] on span "Update" at bounding box center [464, 395] width 27 height 11
type input "[DATE] 06:00 AM"
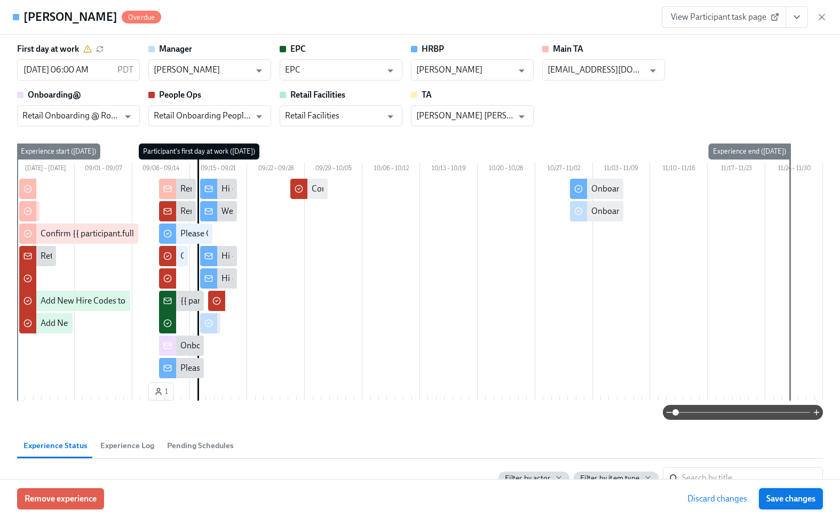
click at [766, 494] on span "Save changes" at bounding box center [790, 499] width 49 height 11
